Goal: Information Seeking & Learning: Learn about a topic

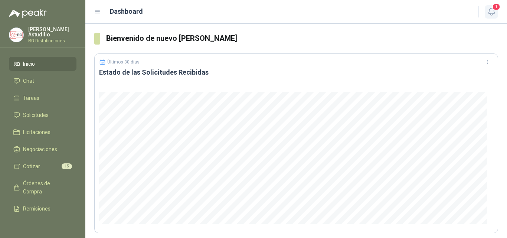
click at [496, 9] on span "1" at bounding box center [496, 6] width 8 height 7
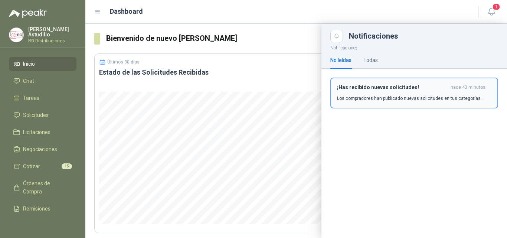
click at [415, 94] on div "¡Has recibido nuevas solicitudes! hace 43 minutos Los compradores han publicado…" at bounding box center [414, 92] width 154 height 17
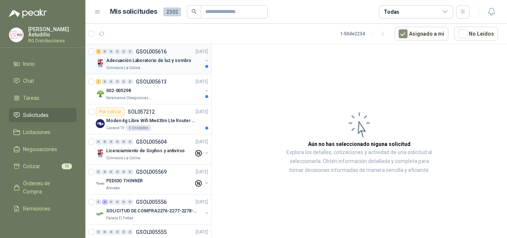
click at [169, 59] on p "Adecuación Laboratorio de luz y sombra" at bounding box center [148, 60] width 85 height 7
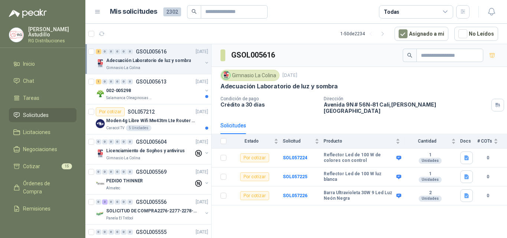
drag, startPoint x: 378, startPoint y: 104, endPoint x: 391, endPoint y: 105, distance: 13.1
click at [391, 105] on p "[STREET_ADDRESS][PERSON_NAME]" at bounding box center [406, 107] width 165 height 13
click at [388, 117] on div "Solicitudes" at bounding box center [360, 125] width 278 height 17
drag, startPoint x: 321, startPoint y: 147, endPoint x: 342, endPoint y: 157, distance: 22.4
click at [342, 157] on tr "Por cotizar SOL057224 Reflector Led de 100 W de colores con control 1 Unidades 0" at bounding box center [360, 157] width 296 height 19
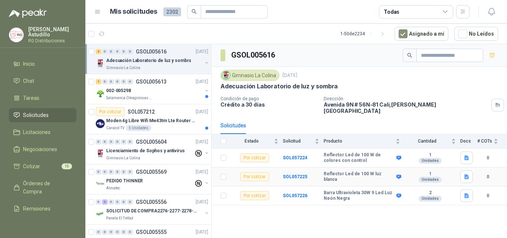
click at [327, 171] on b "Reflector Led de 100 W luz blanca" at bounding box center [359, 177] width 71 height 12
drag, startPoint x: 324, startPoint y: 186, endPoint x: 345, endPoint y: 197, distance: 23.9
click at [345, 196] on td "Barra Ultravioleta 30W 9 Led Luz Neón Negra" at bounding box center [364, 195] width 81 height 19
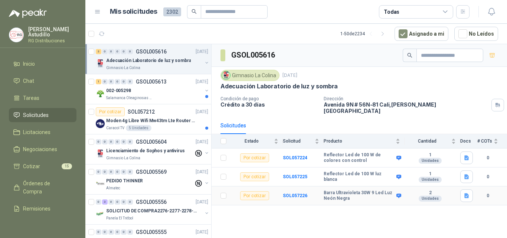
click at [347, 197] on td "Barra Ultravioleta 30W 9 Led Luz Neón Negra" at bounding box center [364, 195] width 81 height 19
click at [171, 94] on div "002-005298" at bounding box center [154, 90] width 96 height 9
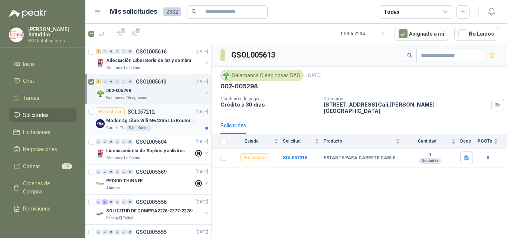
click at [169, 118] on p "Moden 4g Libre Wifi Mw43tm Lte Router Móvil Internet 5ghz ALCATEL DESBLOQUEADO" at bounding box center [152, 120] width 92 height 7
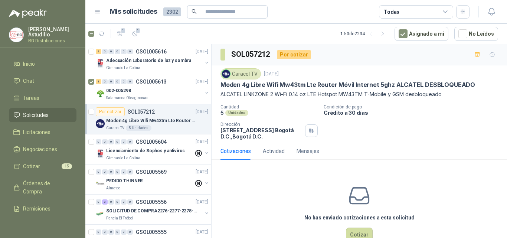
click at [88, 112] on article "Por cotizar SOL057212 [DATE] Moden 4g Libre Wifi Mw43tm Lte Router Móvil Intern…" at bounding box center [148, 119] width 126 height 30
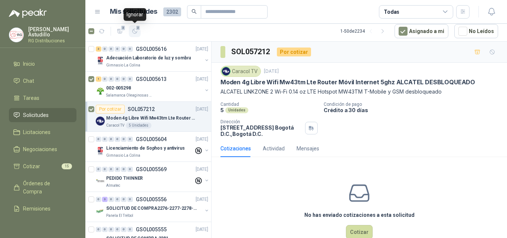
click at [138, 30] on span "2" at bounding box center [138, 28] width 5 height 6
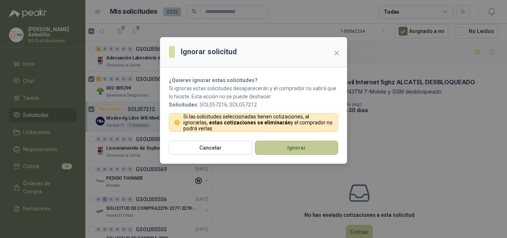
click at [279, 149] on button "Ignorar" at bounding box center [296, 148] width 83 height 14
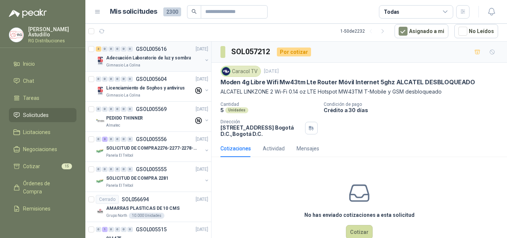
click at [150, 63] on div "Gimnasio La Colina" at bounding box center [154, 65] width 96 height 6
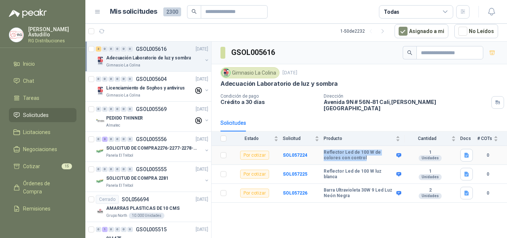
drag, startPoint x: 322, startPoint y: 147, endPoint x: 357, endPoint y: 156, distance: 36.6
click at [354, 156] on tr "Por cotizar SOL057224 Reflector Led de 100 W de colores con control 1 Unidades 0" at bounding box center [360, 155] width 296 height 19
click at [360, 155] on b "Reflector Led de 100 W de colores con control" at bounding box center [359, 156] width 71 height 12
drag, startPoint x: 326, startPoint y: 152, endPoint x: 348, endPoint y: 153, distance: 21.9
click at [346, 153] on b "Reflector Led de 100 W de colores con control" at bounding box center [359, 156] width 71 height 12
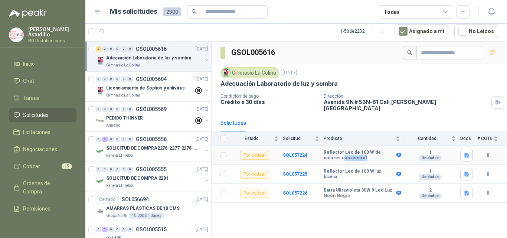
click at [361, 156] on td "Reflector Led de 100 W de colores con control" at bounding box center [364, 155] width 81 height 19
drag, startPoint x: 333, startPoint y: 155, endPoint x: 343, endPoint y: 156, distance: 10.1
click at [340, 155] on b "Reflector Led de 100 W de colores con control" at bounding box center [359, 156] width 71 height 12
drag, startPoint x: 324, startPoint y: 170, endPoint x: 369, endPoint y: 170, distance: 44.9
click at [369, 171] on b "Reflector Led de 100 W luz blanca" at bounding box center [359, 175] width 71 height 12
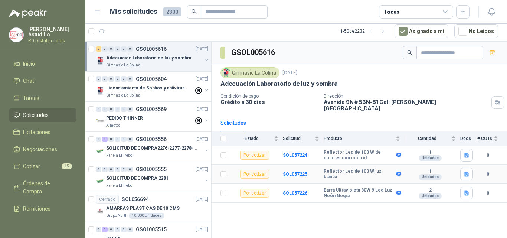
click at [381, 169] on b "Reflector Led de 100 W luz blanca" at bounding box center [359, 175] width 71 height 12
drag, startPoint x: 374, startPoint y: 169, endPoint x: 385, endPoint y: 168, distance: 11.2
click at [385, 169] on b "Reflector Led de 100 W luz blanca" at bounding box center [359, 175] width 71 height 12
click at [367, 187] on b "Barra Ultravioleta 30W 9 Led Luz Neón Negra" at bounding box center [359, 193] width 71 height 12
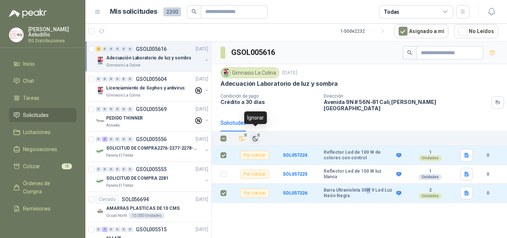
click at [258, 136] on div "2" at bounding box center [255, 139] width 6 height 6
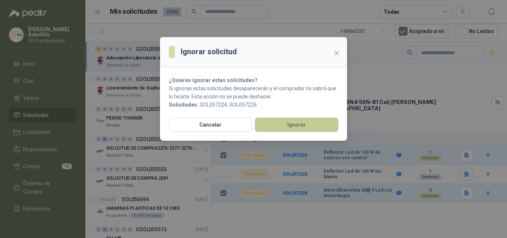
click at [301, 129] on button "Ignorar" at bounding box center [296, 125] width 83 height 14
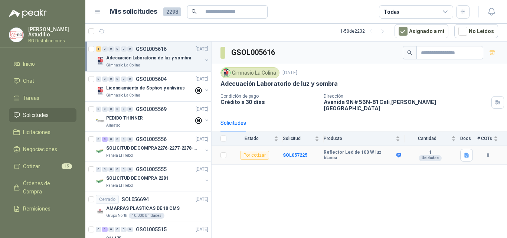
click at [336, 151] on b "Reflector Led de 100 W luz blanca" at bounding box center [359, 156] width 71 height 12
click at [357, 185] on div "GSOL005616 Gimnasio La Colina [DATE] Adecuación Laboratorio de luz y sombra Con…" at bounding box center [360, 140] width 296 height 196
click at [349, 150] on b "Reflector Led de 100 W luz blanca" at bounding box center [359, 156] width 71 height 12
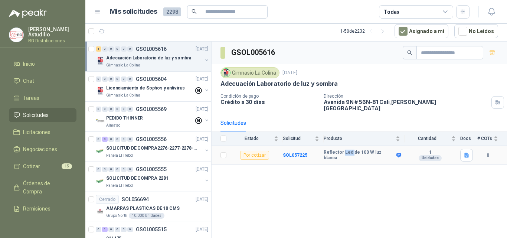
click at [349, 150] on b "Reflector Led de 100 W luz blanca" at bounding box center [359, 156] width 71 height 12
click at [353, 170] on div "GSOL005616 Gimnasio La Colina [DATE] Adecuación Laboratorio de luz y sombra Con…" at bounding box center [360, 140] width 296 height 196
click at [350, 150] on b "Reflector Led de 100 W luz blanca" at bounding box center [359, 156] width 71 height 12
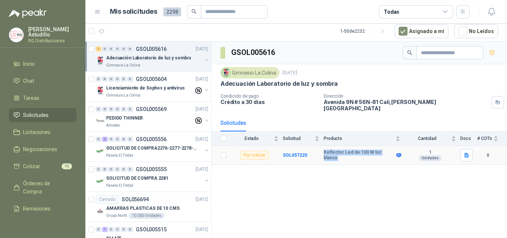
click at [350, 150] on b "Reflector Led de 100 W luz blanca" at bounding box center [359, 156] width 71 height 12
click at [352, 164] on div "GSOL005616 Gimnasio La Colina [DATE] Adecuación Laboratorio de luz y sombra Con…" at bounding box center [360, 140] width 296 height 196
click at [350, 150] on b "Reflector Led de 100 W luz blanca" at bounding box center [359, 156] width 71 height 12
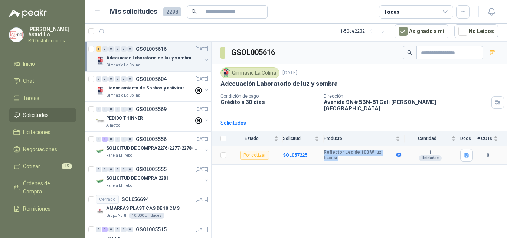
click at [350, 150] on b "Reflector Led de 100 W luz blanca" at bounding box center [359, 156] width 71 height 12
click at [352, 158] on td "Reflector Led de 100 W luz blanca" at bounding box center [364, 155] width 81 height 19
click at [350, 152] on b "Reflector Led de 100 W luz blanca" at bounding box center [359, 156] width 71 height 12
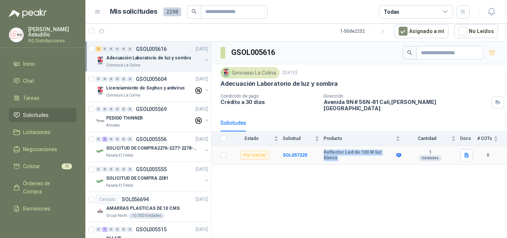
click at [355, 158] on td "Reflector Led de 100 W luz blanca" at bounding box center [364, 155] width 81 height 19
click at [357, 150] on b "Reflector Led de 100 W luz blanca" at bounding box center [359, 156] width 71 height 12
click at [357, 164] on div "GSOL005616 Gimnasio La Colina [DATE] Adecuación Laboratorio de luz y sombra Con…" at bounding box center [360, 140] width 296 height 196
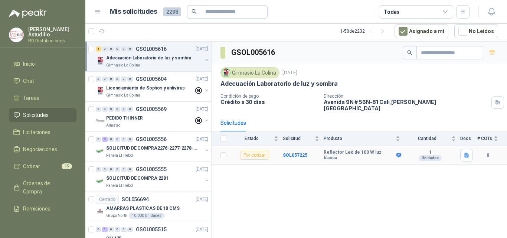
click at [355, 150] on b "Reflector Led de 100 W luz blanca" at bounding box center [359, 156] width 71 height 12
click at [358, 166] on div "GSOL005616 Gimnasio La Colina [DATE] Adecuación Laboratorio de luz y sombra Con…" at bounding box center [360, 140] width 296 height 196
drag, startPoint x: 323, startPoint y: 151, endPoint x: 388, endPoint y: 159, distance: 65.1
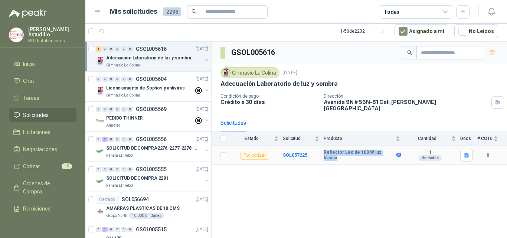
click at [391, 151] on tr "Por cotizar SOL057225 Reflector Led de 100 W luz blanca 1 Unidades 0" at bounding box center [360, 155] width 296 height 19
click at [387, 168] on div "GSOL005616 Gimnasio La Colina [DATE] Adecuación Laboratorio de luz y sombra Con…" at bounding box center [360, 140] width 296 height 196
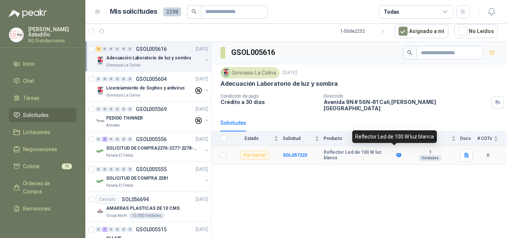
click at [396, 153] on icon at bounding box center [399, 156] width 6 height 6
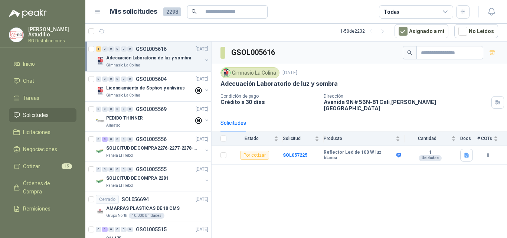
click at [391, 168] on div "GSOL005616 Gimnasio La Colina [DATE] Adecuación Laboratorio de luz y sombra Con…" at bounding box center [360, 140] width 296 height 196
click at [394, 163] on div "GSOL005616 Gimnasio La Colina [DATE] Adecuación Laboratorio de luz y sombra Con…" at bounding box center [360, 140] width 296 height 196
drag, startPoint x: 324, startPoint y: 150, endPoint x: 392, endPoint y: 151, distance: 68.7
click at [392, 151] on div "Reflector Led de 100 W luz blanca" at bounding box center [362, 156] width 76 height 12
click at [392, 163] on div "GSOL005616 Gimnasio La Colina [DATE] Adecuación Laboratorio de luz y sombra Con…" at bounding box center [360, 140] width 296 height 196
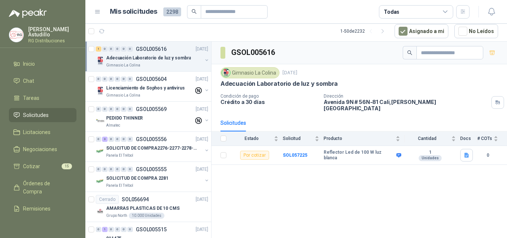
click at [388, 174] on div "GSOL005616 Gimnasio La Colina [DATE] Adecuación Laboratorio de luz y sombra Con…" at bounding box center [360, 140] width 296 height 196
drag, startPoint x: 324, startPoint y: 150, endPoint x: 388, endPoint y: 169, distance: 66.6
click at [392, 151] on div "Reflector Led de 100 W luz blanca" at bounding box center [362, 156] width 76 height 12
click at [382, 181] on div "GSOL005616 Gimnasio La Colina [DATE] Adecuación Laboratorio de luz y sombra Con…" at bounding box center [360, 140] width 296 height 196
drag, startPoint x: 323, startPoint y: 149, endPoint x: 394, endPoint y: 156, distance: 71.6
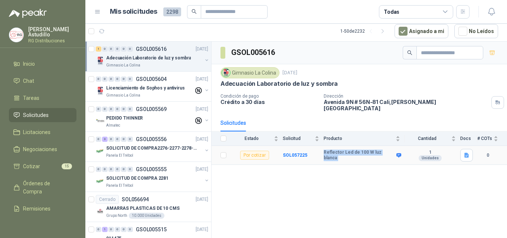
click at [393, 153] on tr "Por cotizar SOL057225 Reflector Led de 100 W luz blanca 1 Unidades 0" at bounding box center [360, 155] width 296 height 19
click at [397, 189] on div "GSOL005616 Gimnasio La Colina [DATE] Adecuación Laboratorio de luz y sombra Con…" at bounding box center [360, 140] width 296 height 196
